Goal: Check status: Check status

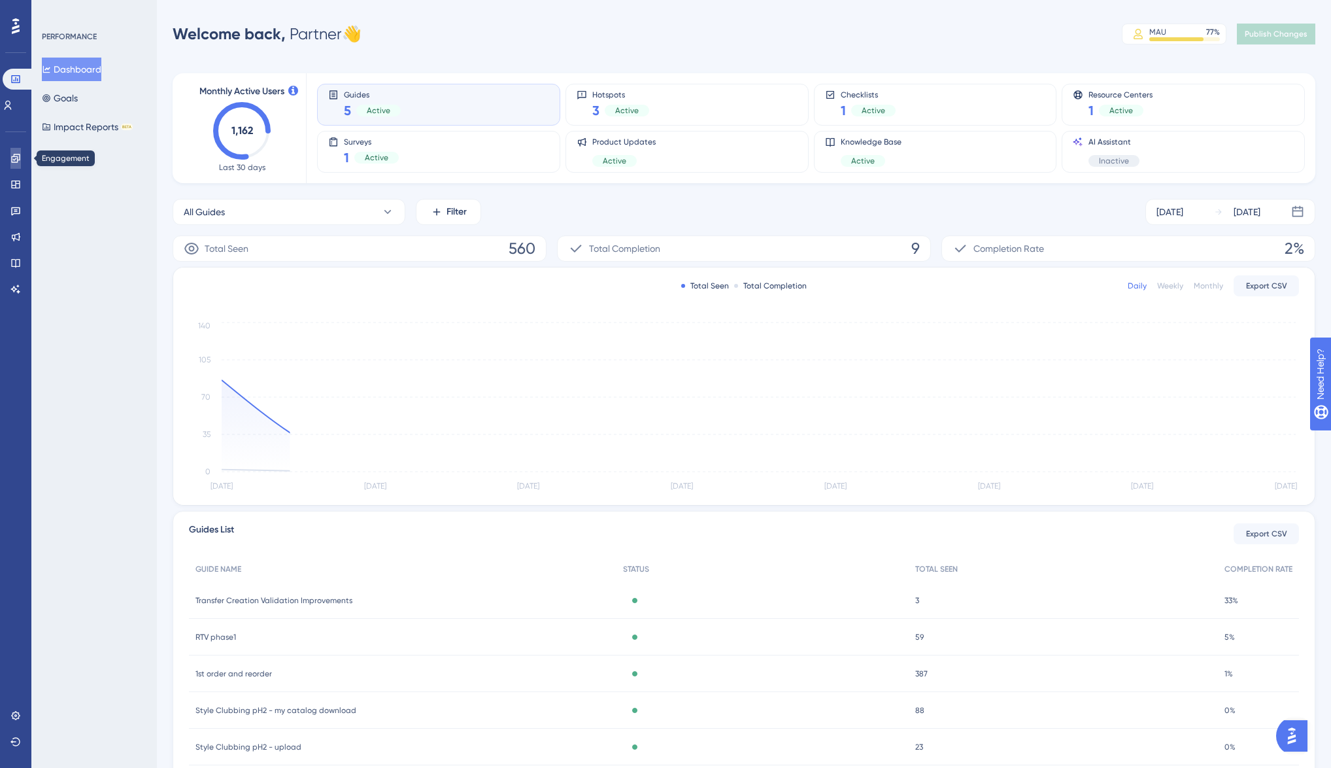
click at [16, 156] on icon at bounding box center [15, 158] width 8 height 8
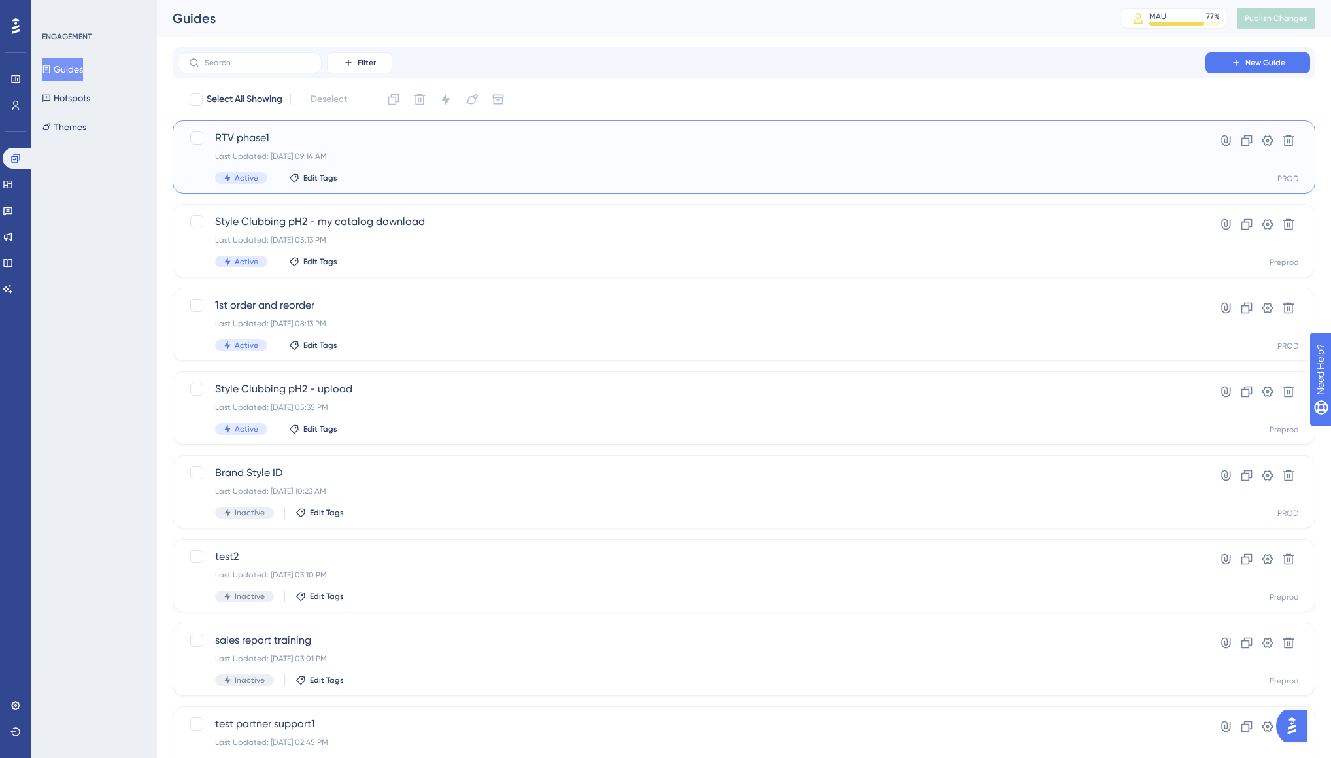
click at [294, 135] on span "RTV phase1" at bounding box center [691, 138] width 953 height 16
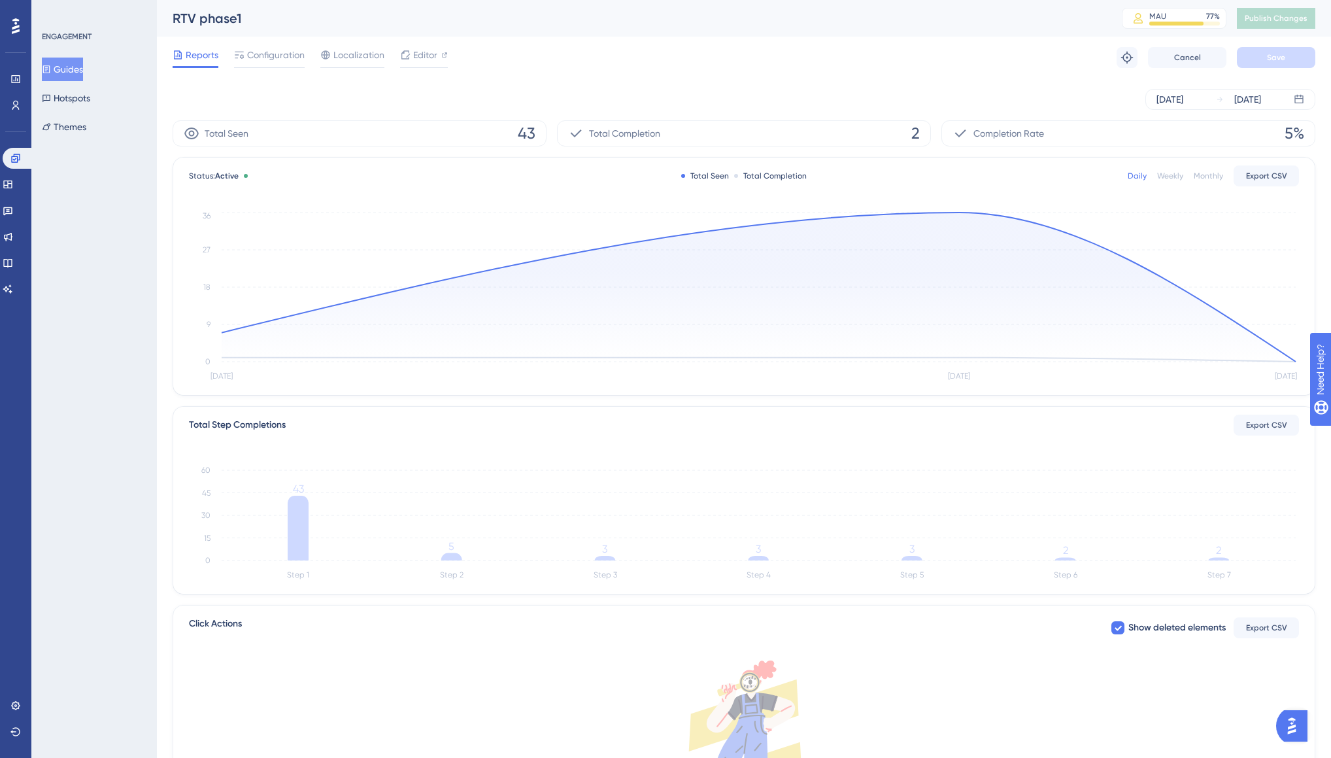
click at [1138, 175] on div "Daily" at bounding box center [1137, 176] width 19 height 10
click at [1173, 175] on div "Weekly" at bounding box center [1170, 176] width 26 height 10
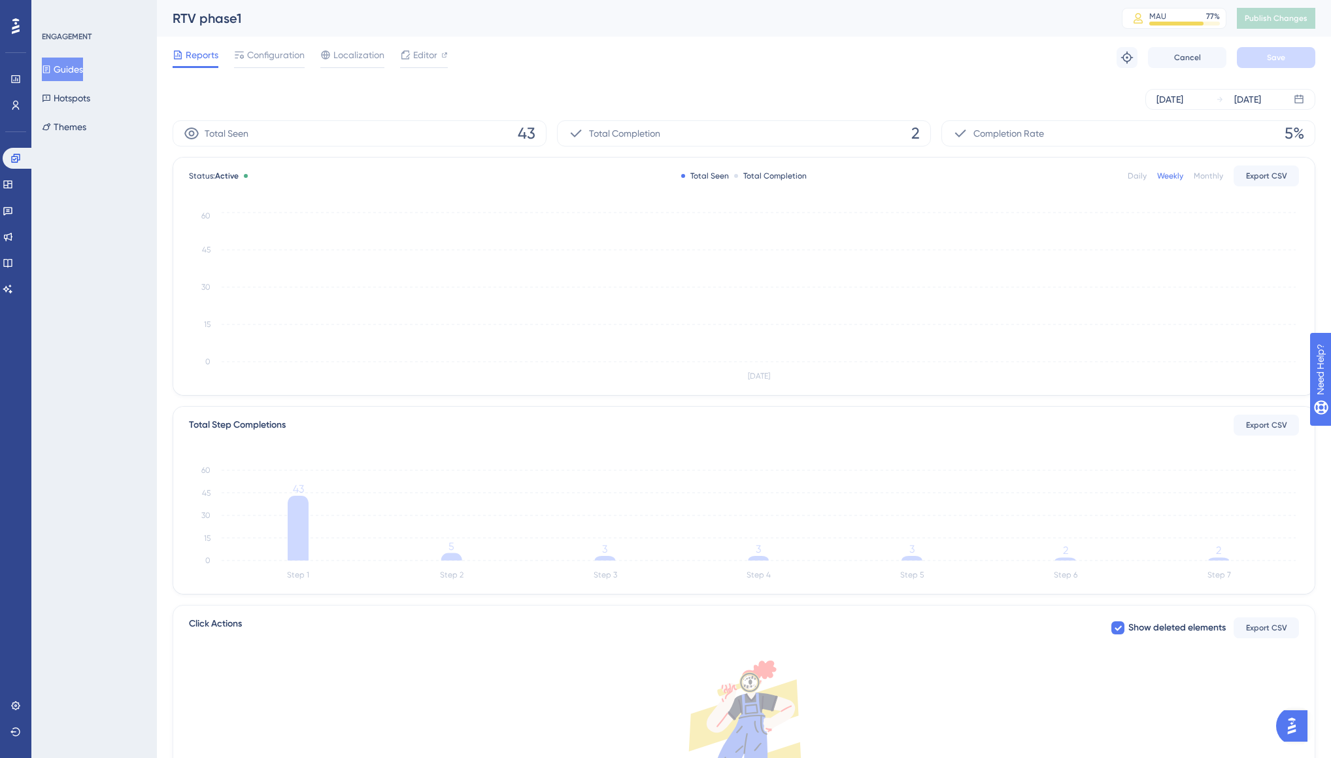
click at [1140, 175] on div "Daily" at bounding box center [1137, 176] width 19 height 10
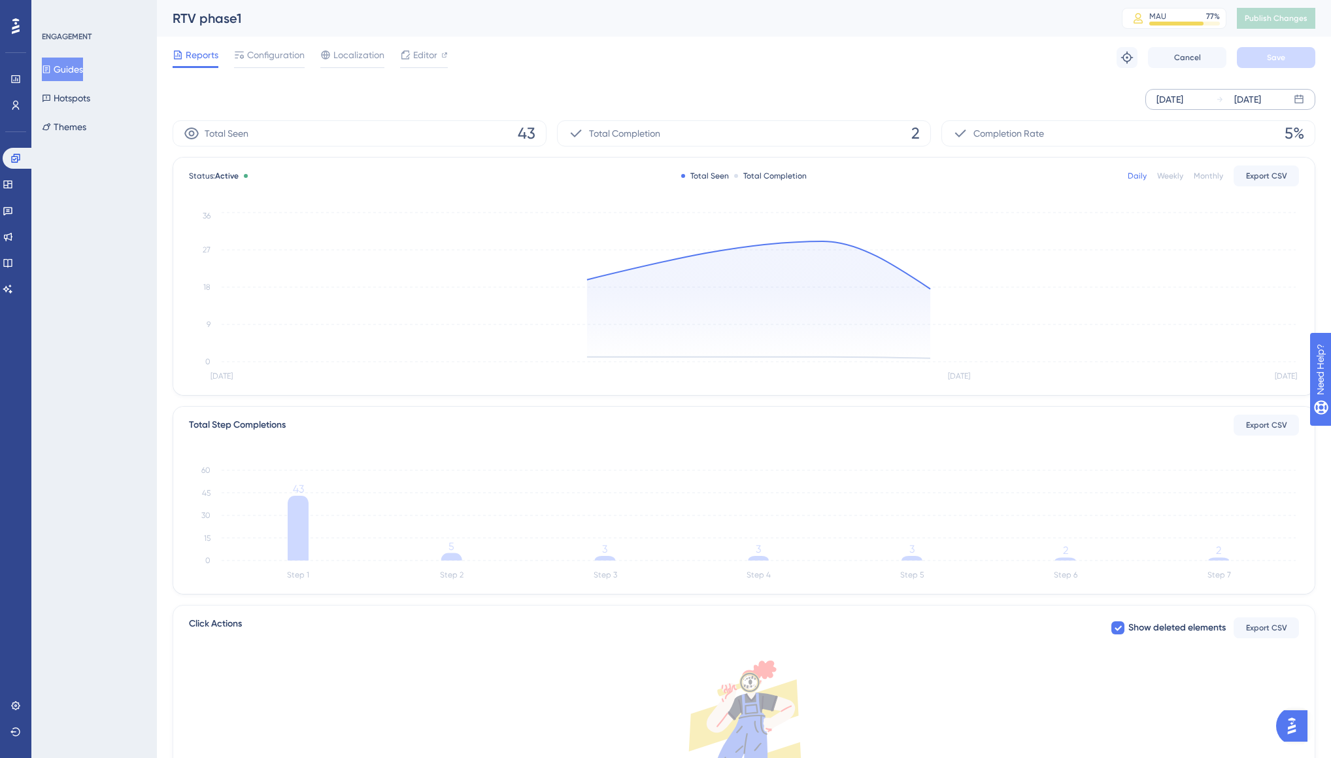
click at [1183, 92] on div "[DATE]" at bounding box center [1170, 100] width 27 height 16
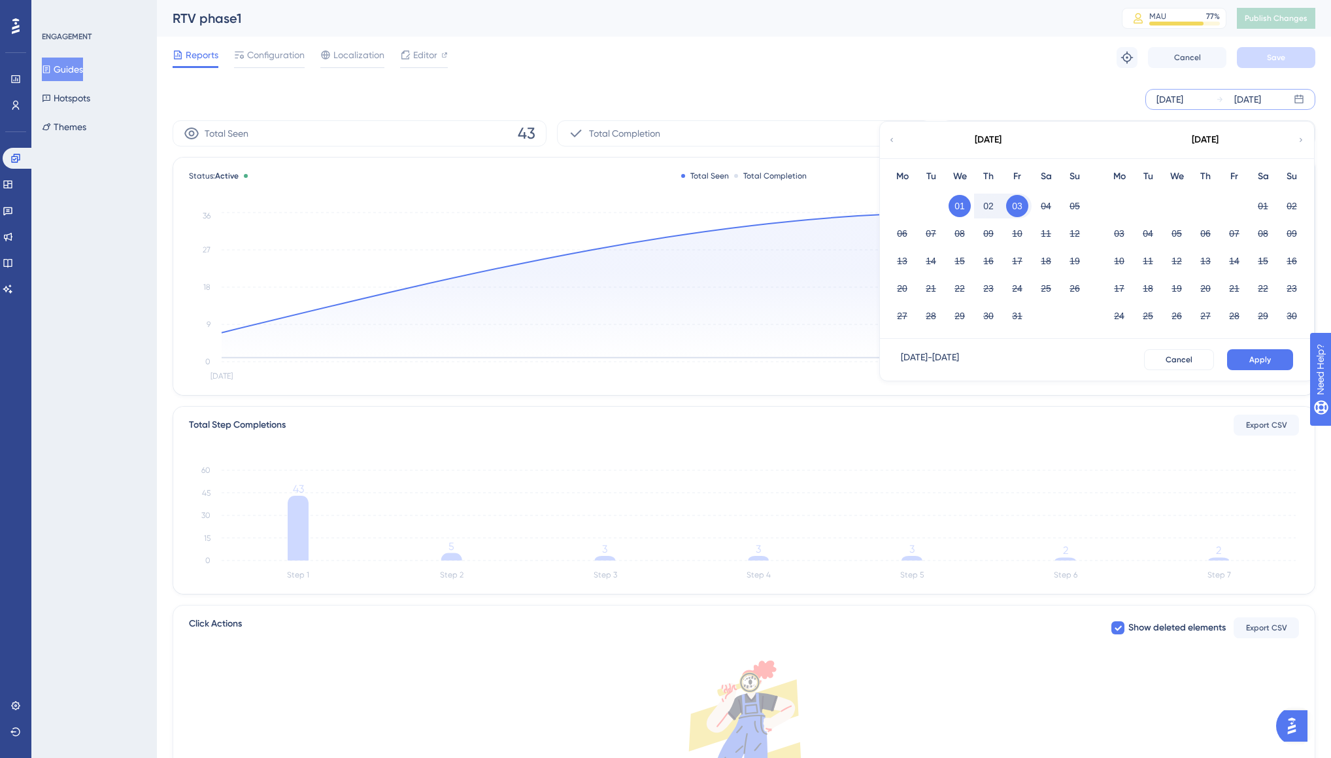
click at [978, 203] on button "02" at bounding box center [988, 206] width 22 height 22
click at [1014, 201] on button "03" at bounding box center [1017, 206] width 22 height 22
click at [1023, 207] on button "03" at bounding box center [1017, 206] width 22 height 22
click at [1252, 363] on span "Apply" at bounding box center [1260, 359] width 22 height 10
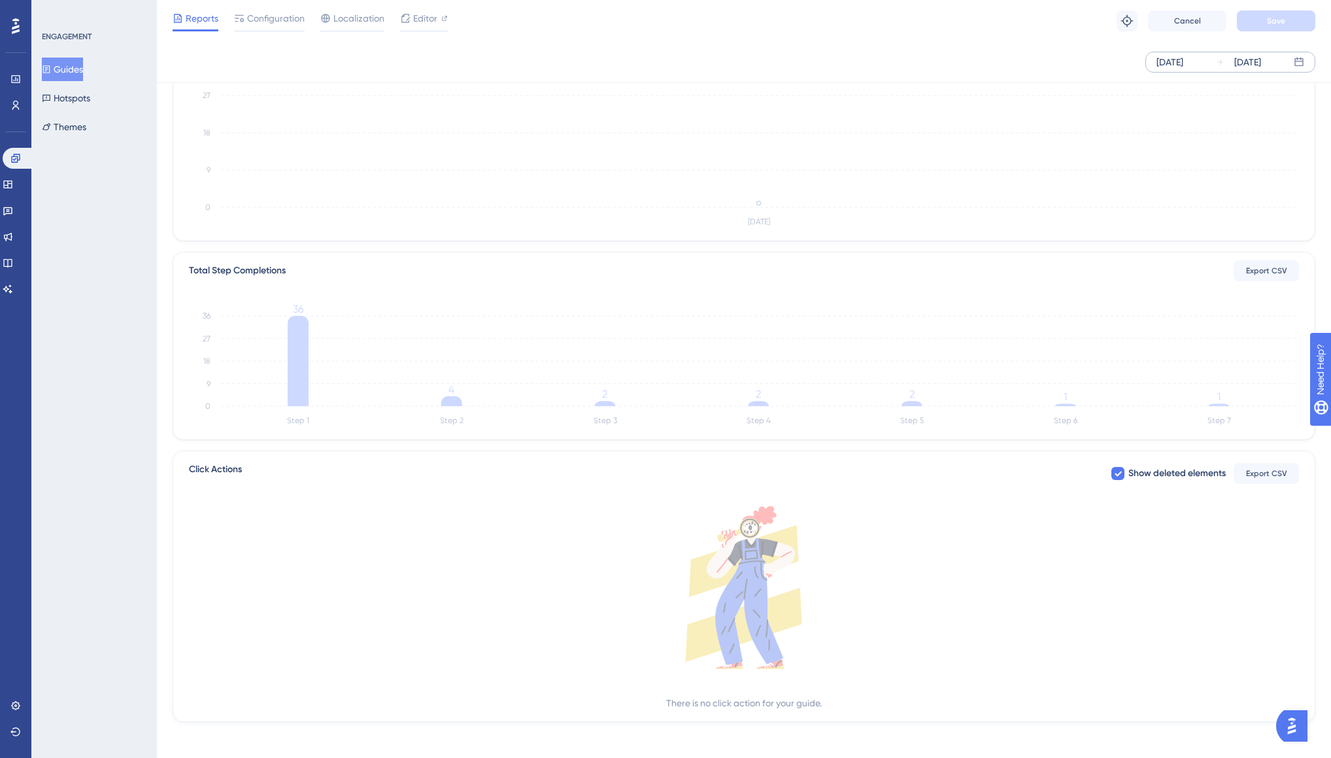
scroll to position [152, 0]
click at [1278, 263] on span "Export CSV" at bounding box center [1266, 268] width 41 height 10
